Goal: Check status: Check status

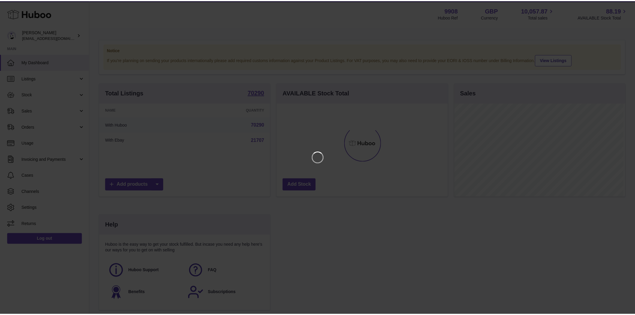
scroll to position [94, 172]
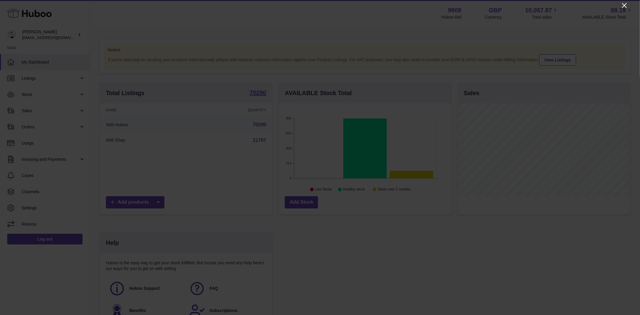
click at [625, 4] on icon "Close" at bounding box center [624, 5] width 7 height 7
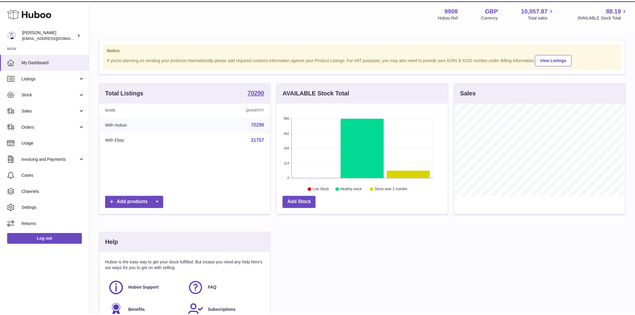
scroll to position [300051, 299975]
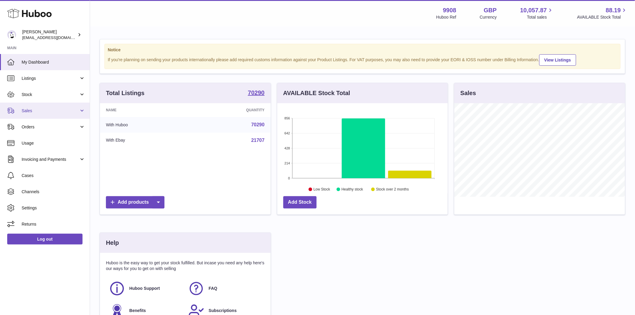
click at [30, 110] on span "Sales" at bounding box center [50, 111] width 57 height 6
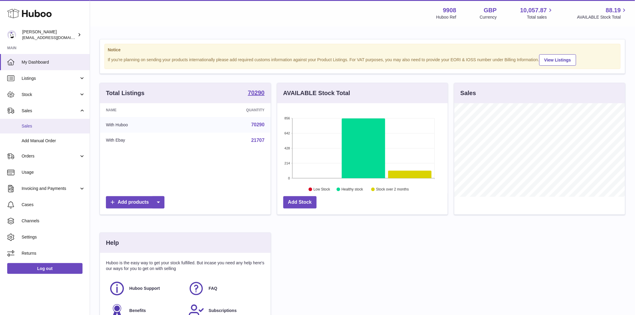
click at [29, 127] on span "Sales" at bounding box center [54, 126] width 64 height 6
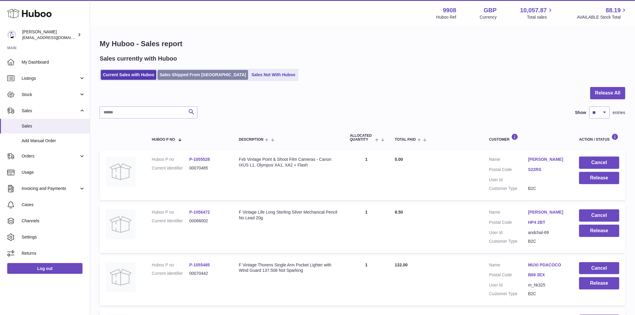
click at [183, 75] on link "Sales Shipped From [GEOGRAPHIC_DATA]" at bounding box center [203, 75] width 91 height 10
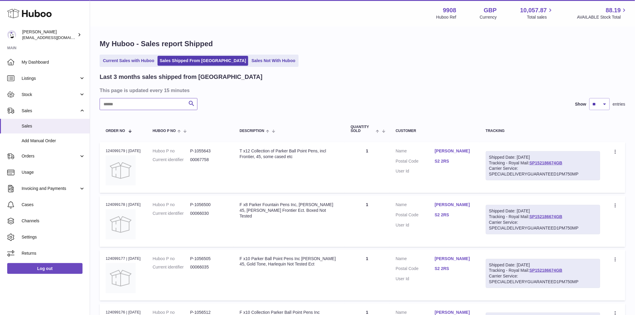
click at [117, 104] on input "text" at bounding box center [149, 104] width 98 height 12
paste input "********"
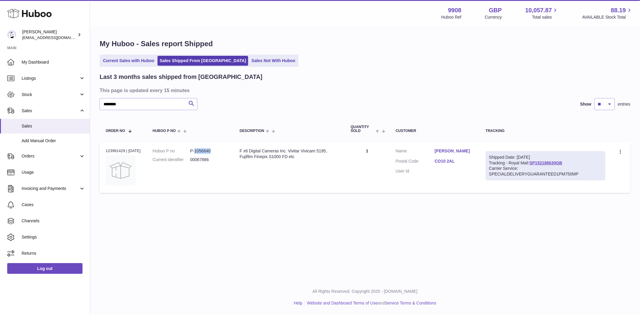
drag, startPoint x: 211, startPoint y: 153, endPoint x: 197, endPoint y: 153, distance: 13.5
click at [197, 153] on dd "P-1056640" at bounding box center [209, 151] width 38 height 6
copy dd "1056640"
drag, startPoint x: 124, startPoint y: 151, endPoint x: 105, endPoint y: 151, distance: 18.3
click at [106, 151] on div "Order no 123991429 | 2nd Sep" at bounding box center [123, 150] width 35 height 5
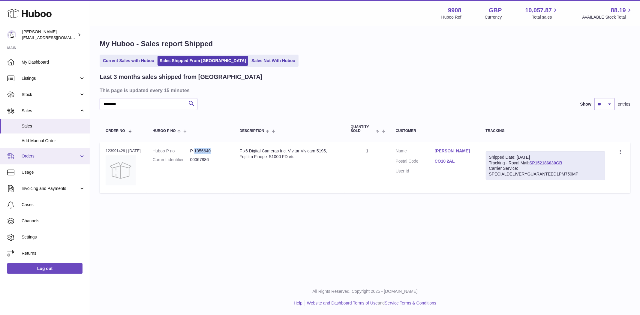
copy div "123991429"
click at [130, 102] on input "********" at bounding box center [149, 104] width 98 height 12
paste input "text"
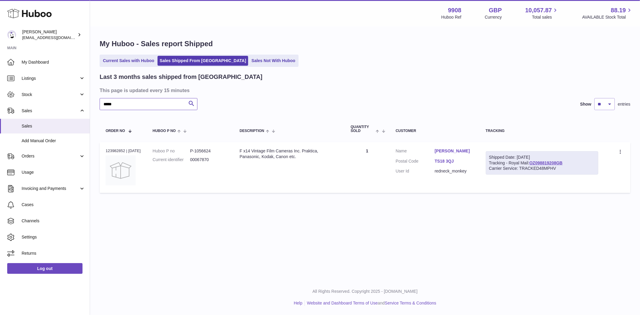
type input "*****"
drag, startPoint x: 125, startPoint y: 150, endPoint x: 103, endPoint y: 147, distance: 22.4
click at [103, 147] on td "Order no 123982852 | 2nd Sep" at bounding box center [123, 167] width 47 height 51
copy div "123982852"
click at [38, 62] on span "My Dashboard" at bounding box center [54, 62] width 64 height 6
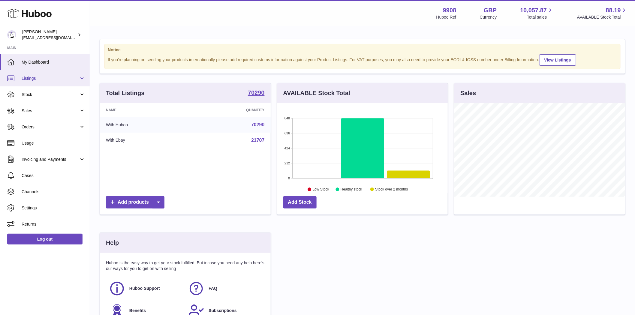
click at [35, 81] on span "Listings" at bounding box center [50, 79] width 57 height 6
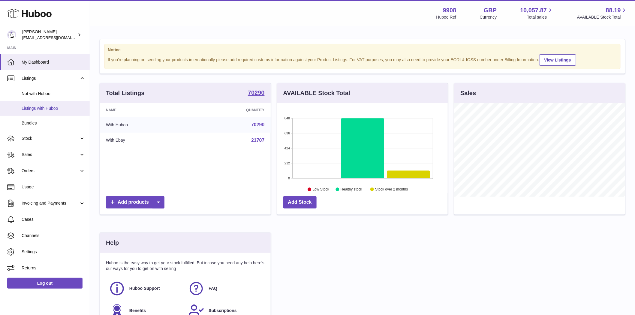
click at [48, 108] on span "Listings with Huboo" at bounding box center [54, 109] width 64 height 6
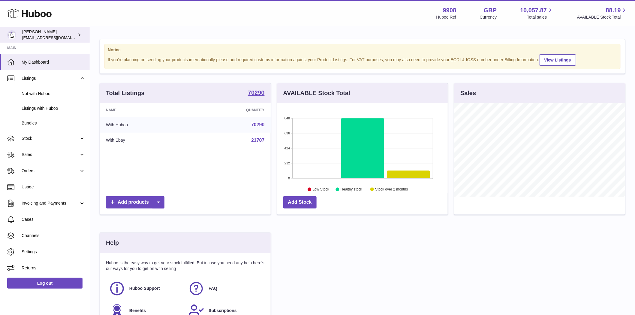
click at [60, 39] on span "[EMAIL_ADDRESS][DOMAIN_NAME]" at bounding box center [55, 37] width 66 height 5
